Goal: Book appointment/travel/reservation

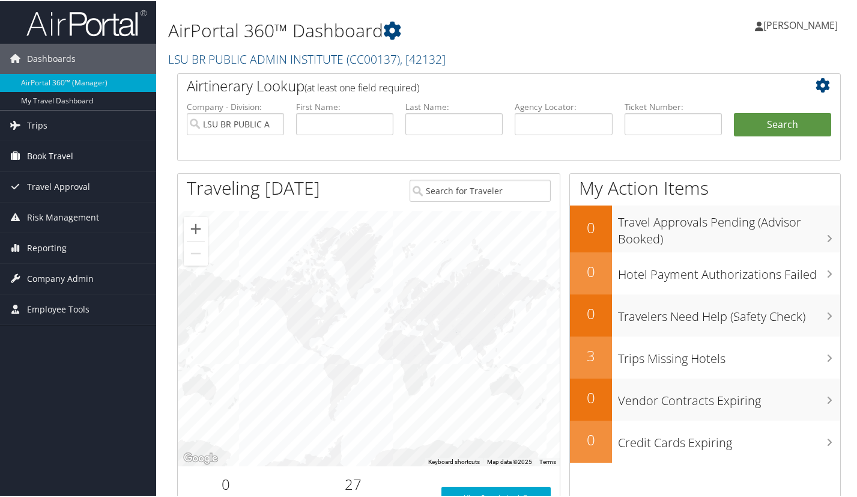
click at [62, 153] on span "Book Travel" at bounding box center [50, 155] width 46 height 30
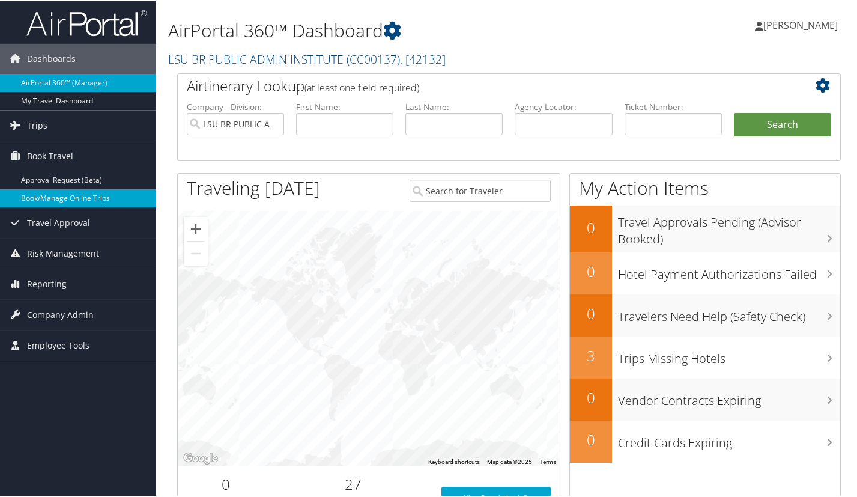
click at [71, 189] on link "Book/Manage Online Trips" at bounding box center [78, 197] width 156 height 18
